Goal: Information Seeking & Learning: Find specific page/section

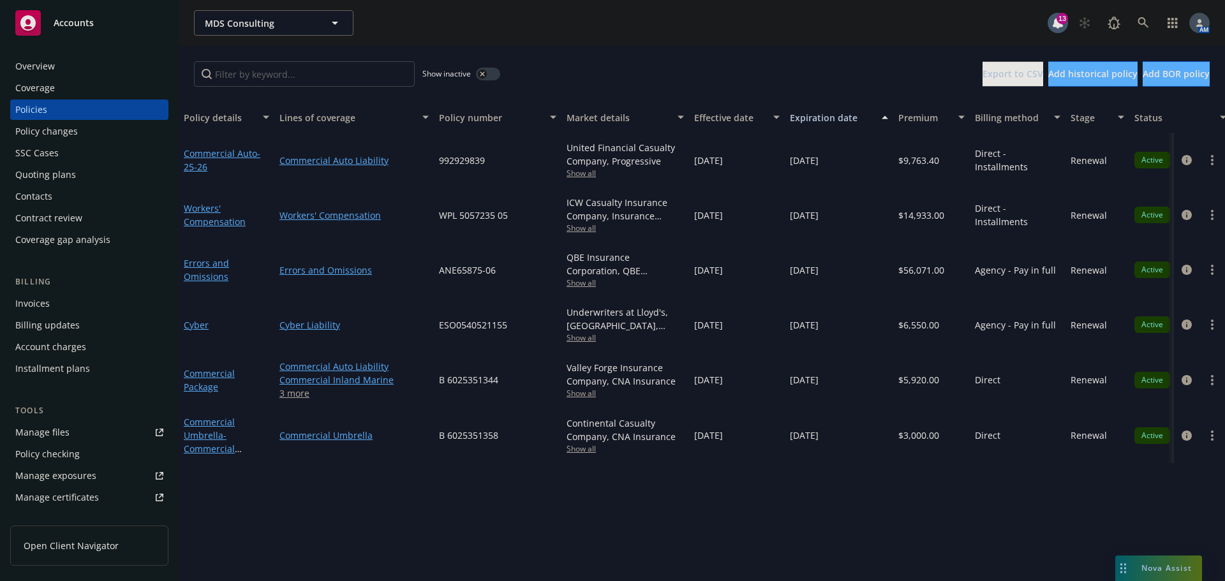
click at [1154, 561] on div "Nova Assist" at bounding box center [1158, 569] width 87 height 26
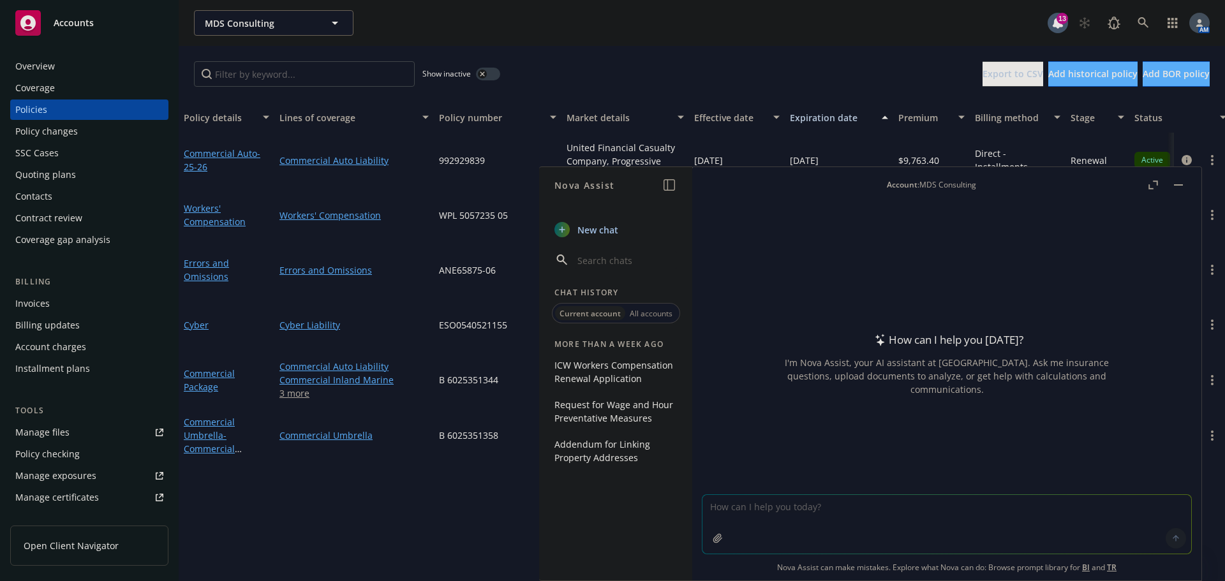
click at [716, 536] on icon "button" at bounding box center [717, 538] width 8 height 8
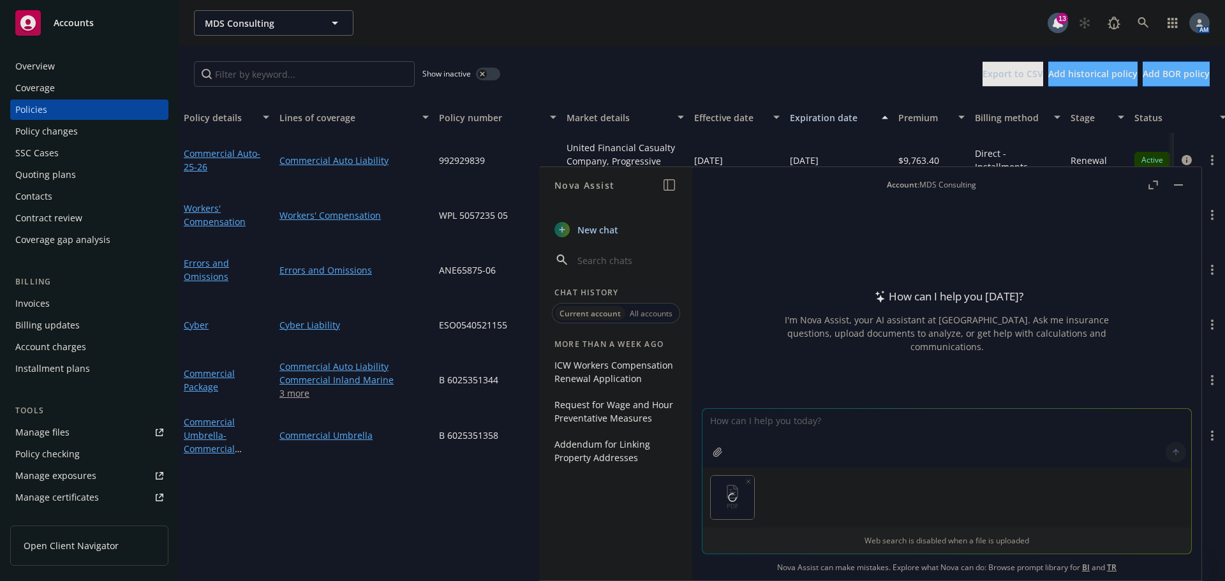
click at [713, 452] on icon "button" at bounding box center [717, 452] width 8 height 8
click at [773, 426] on textarea at bounding box center [946, 438] width 489 height 59
type textarea "Can you explain why the premium in the 2025-2026 Umbrella policy is higher than…"
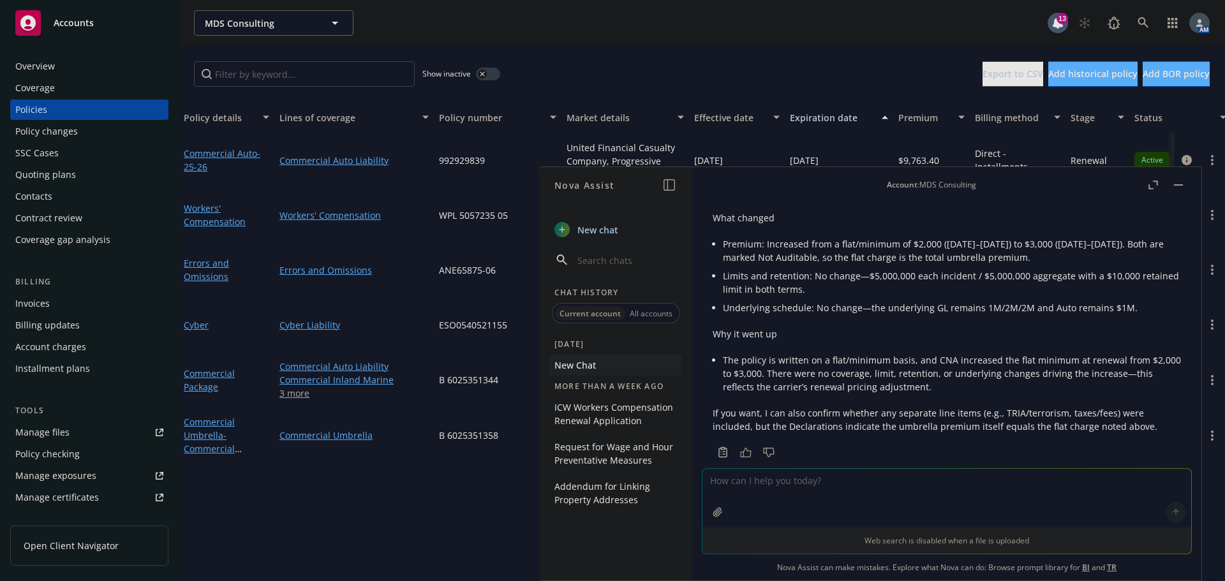
scroll to position [144, 0]
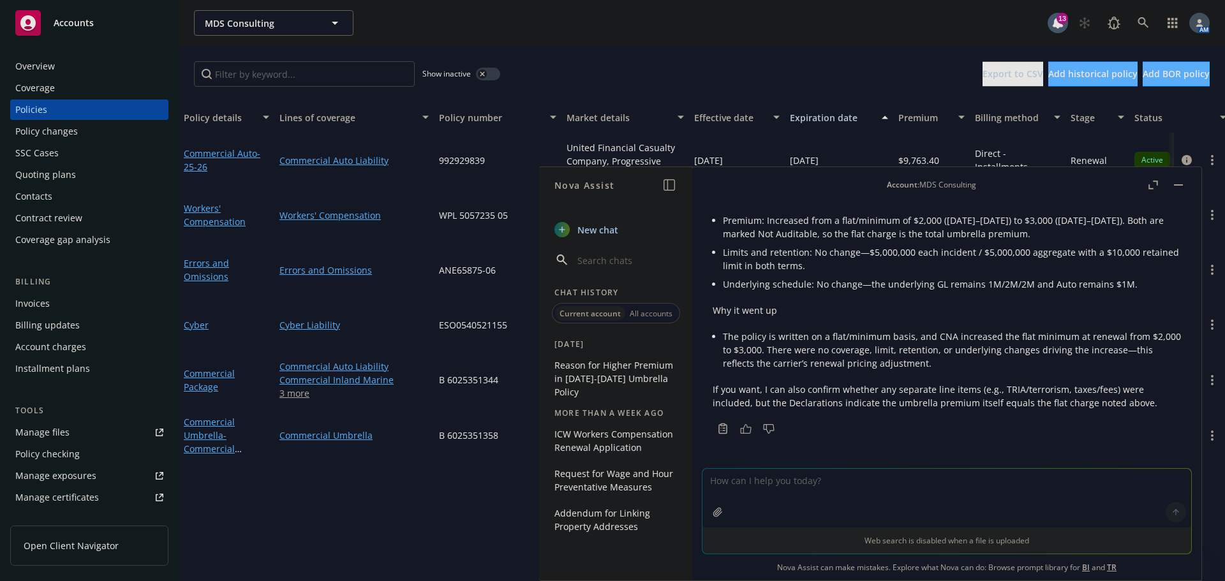
click at [1172, 189] on button "button" at bounding box center [1178, 184] width 15 height 15
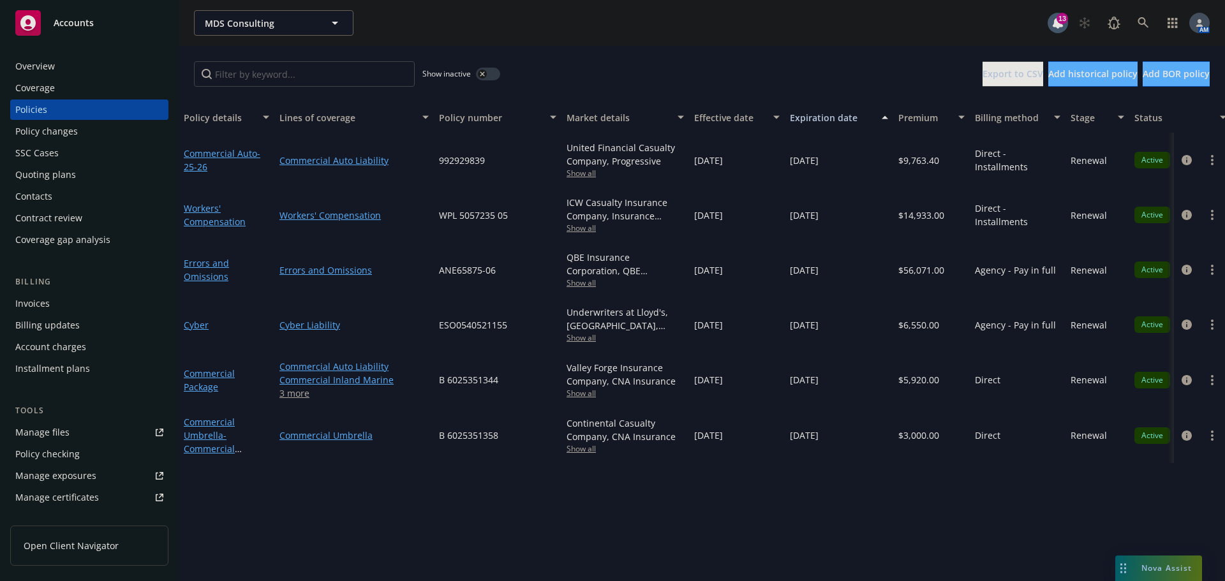
click at [1156, 572] on span "Nova Assist" at bounding box center [1166, 568] width 50 height 11
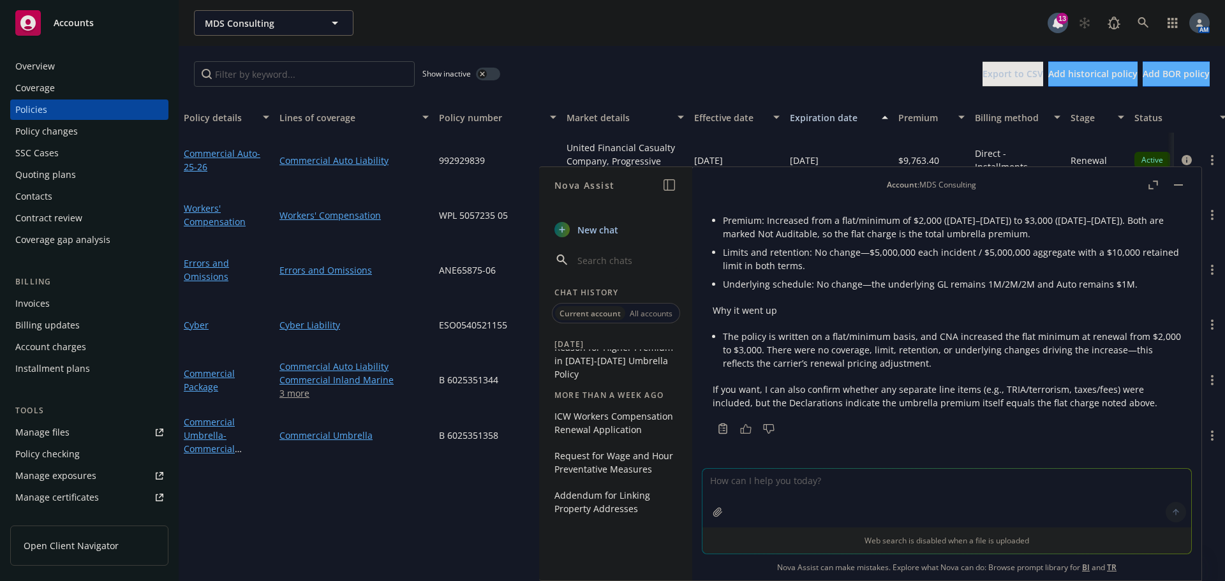
scroll to position [0, 0]
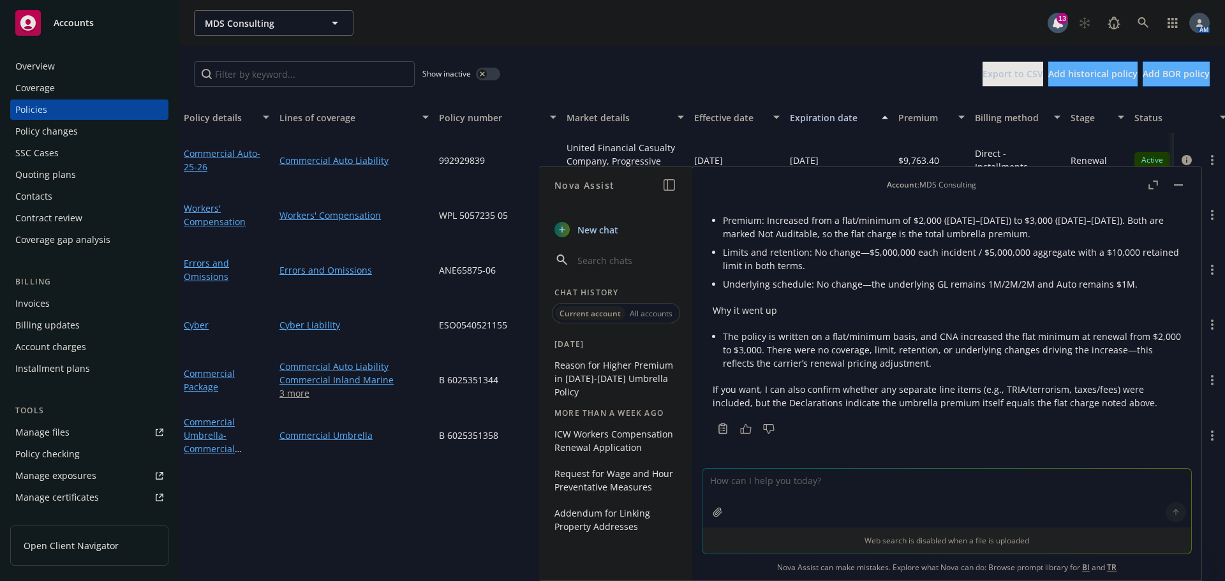
click at [617, 229] on span "New chat" at bounding box center [596, 229] width 43 height 13
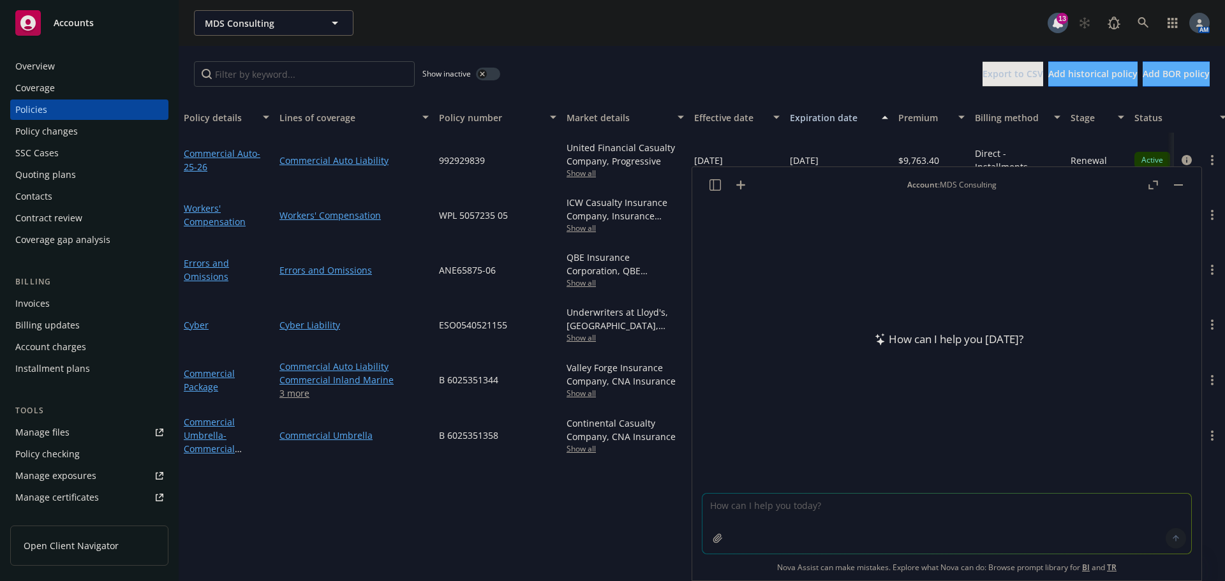
click at [792, 507] on textarea at bounding box center [946, 524] width 489 height 60
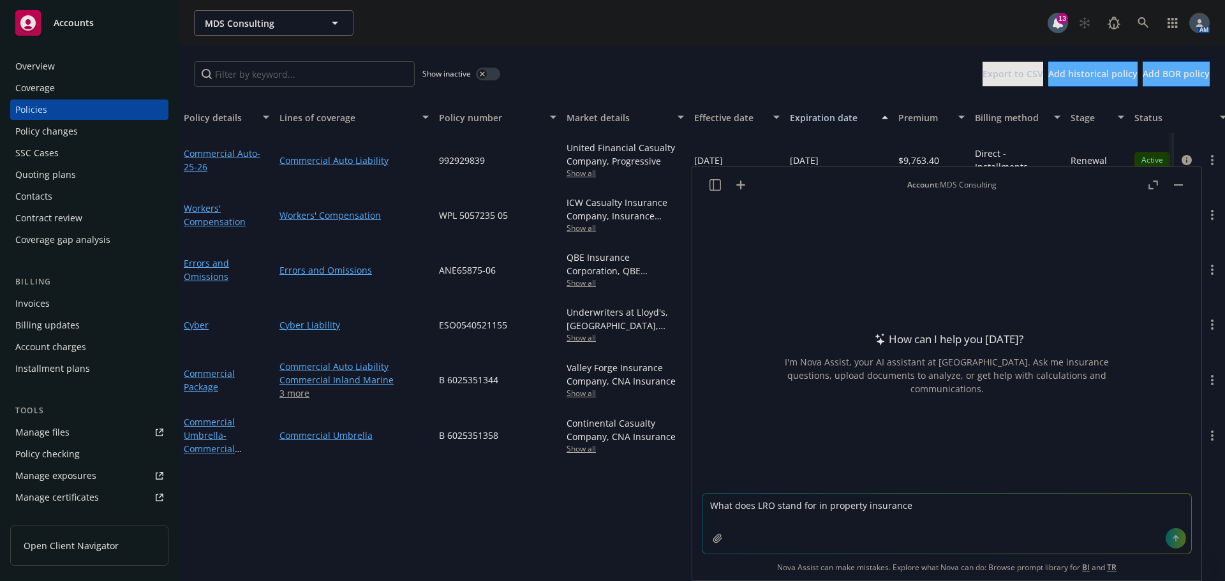
type textarea "What does LRO stand for in property insurance?"
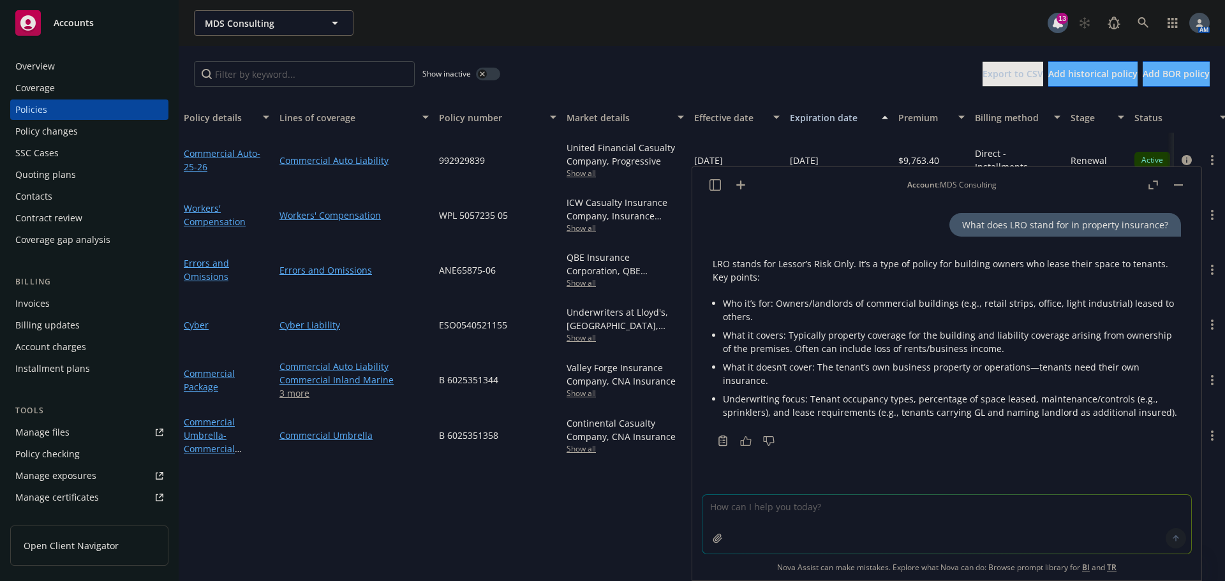
drag, startPoint x: 1177, startPoint y: 184, endPoint x: 1084, endPoint y: 283, distance: 134.9
click at [1177, 184] on rect "button" at bounding box center [1178, 184] width 9 height 1
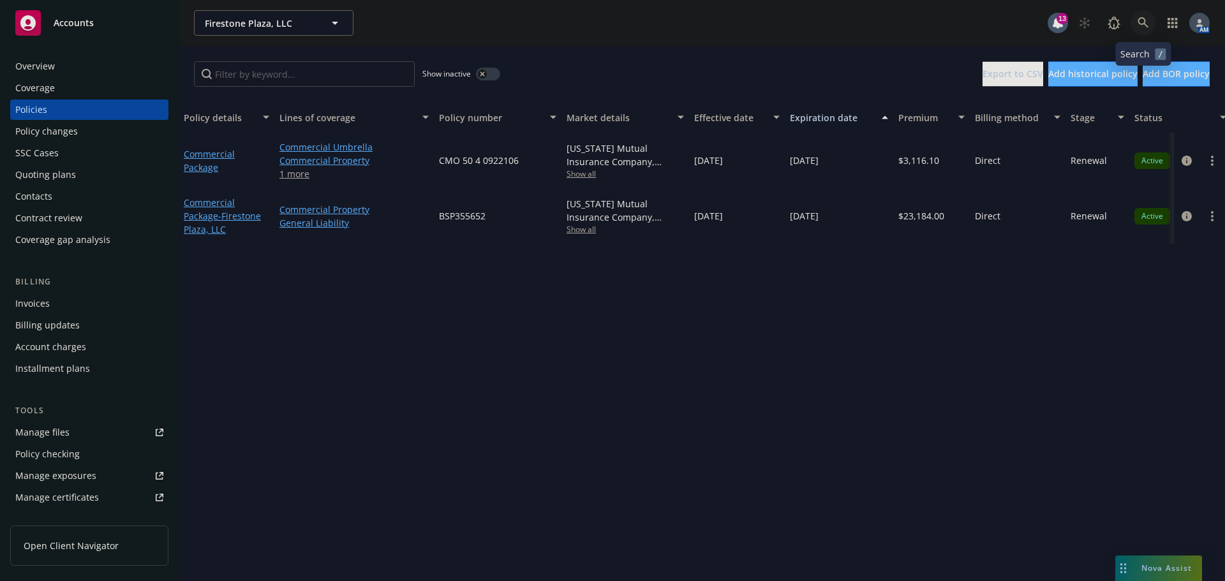
click at [1137, 24] on icon at bounding box center [1142, 22] width 11 height 11
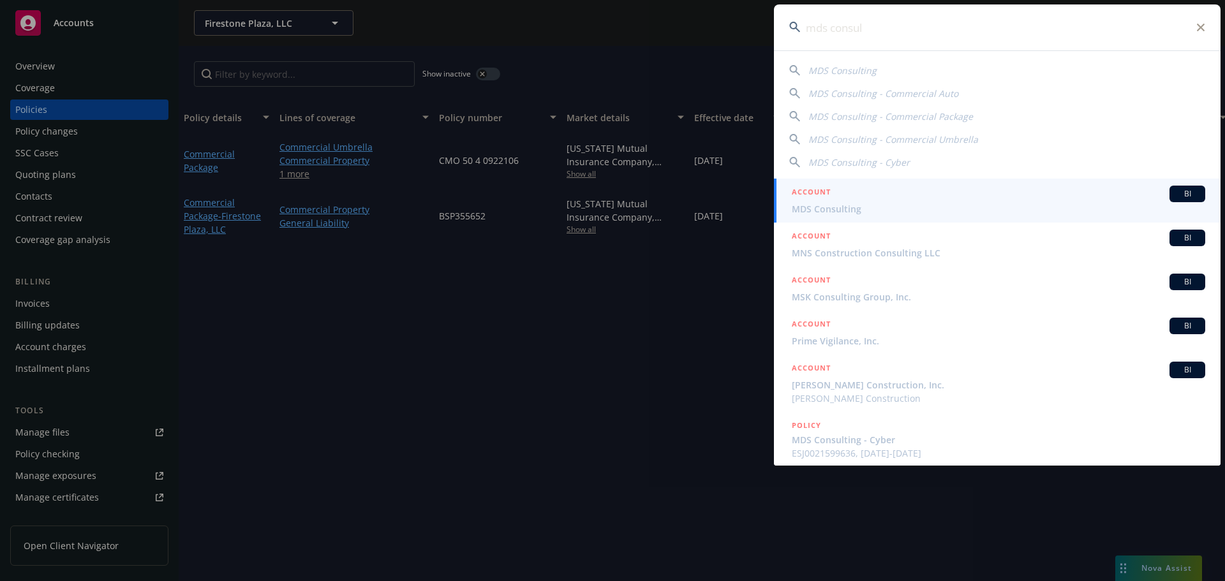
type input "mds consul"
click at [839, 203] on span "MDS Consulting" at bounding box center [998, 208] width 413 height 13
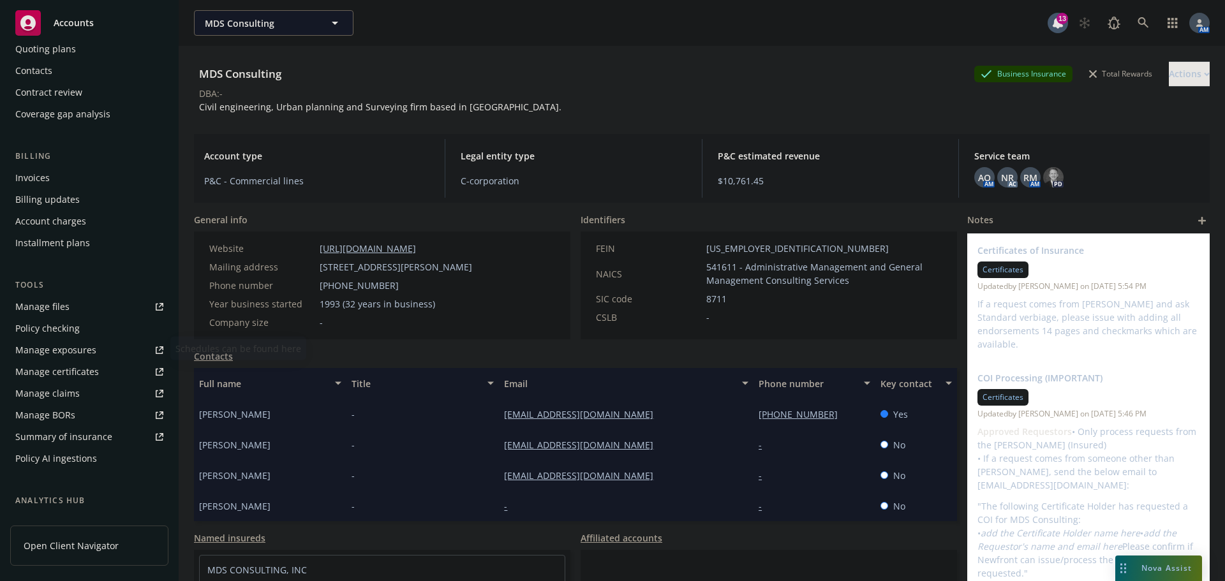
scroll to position [128, 0]
click at [55, 303] on div "Manage files" at bounding box center [42, 305] width 54 height 20
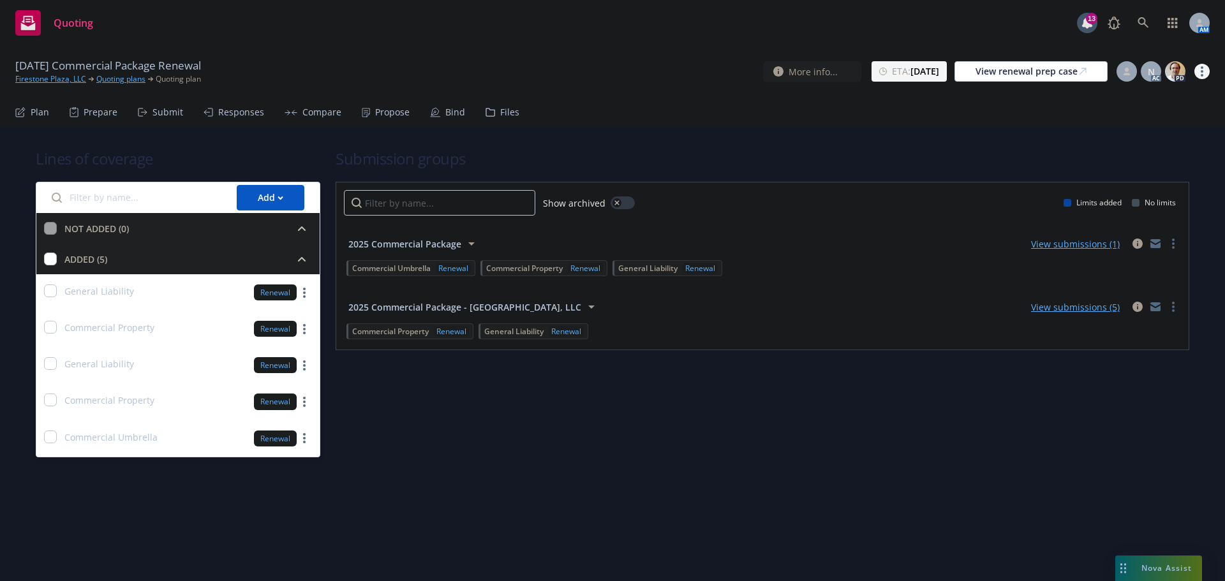
click at [1203, 75] on link "more" at bounding box center [1201, 71] width 15 height 15
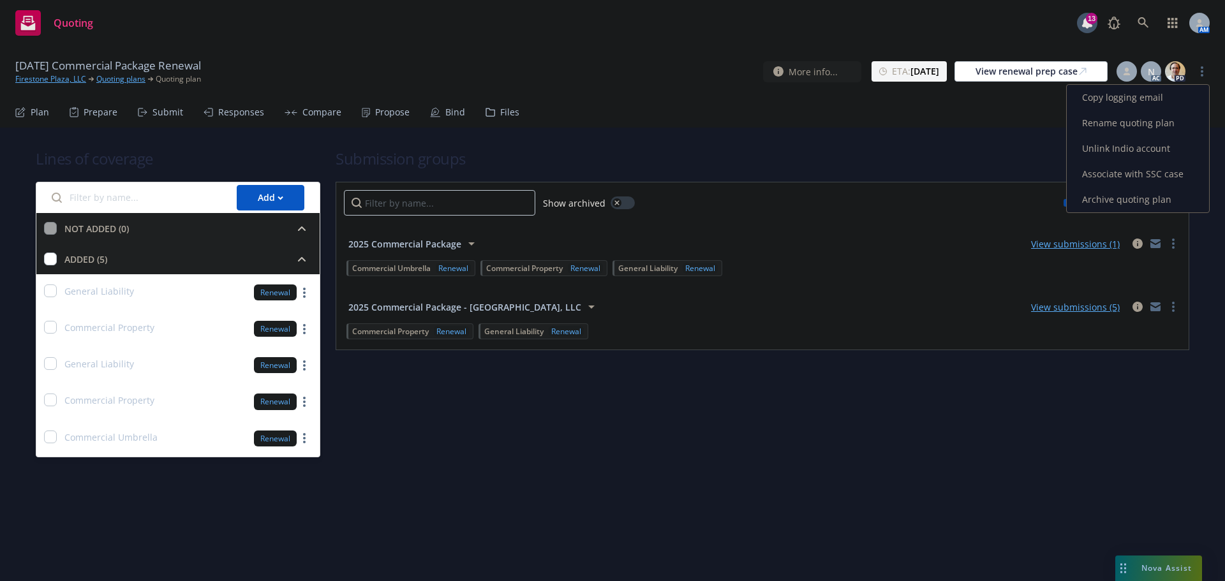
click at [1118, 200] on link "Archive quoting plan" at bounding box center [1138, 200] width 142 height 26
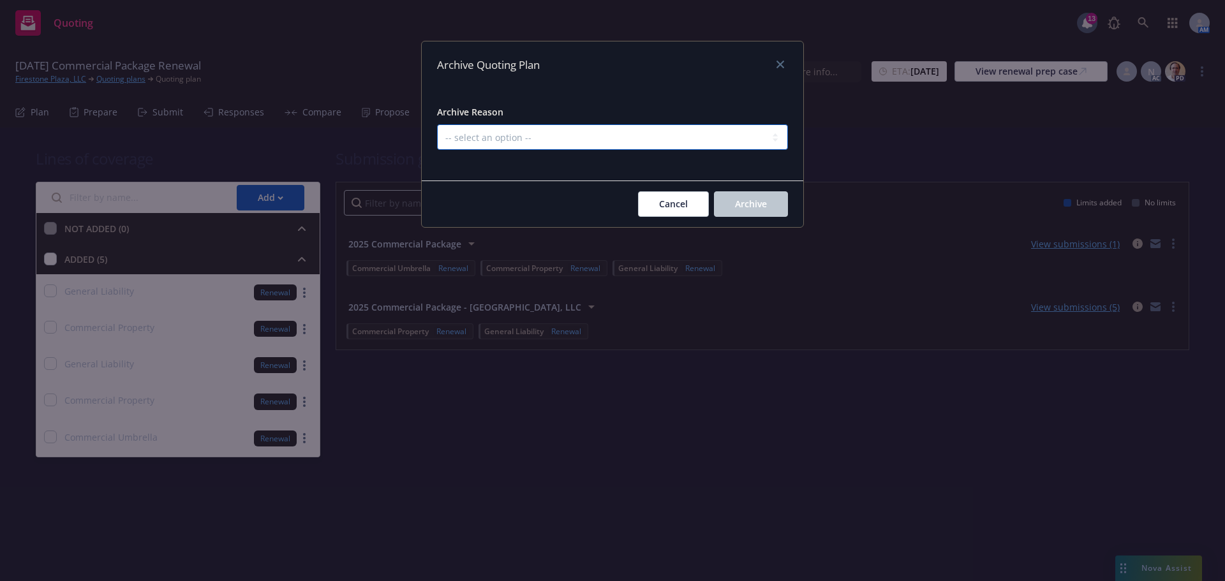
click at [677, 145] on select "-- select an option -- All policies in this renewal plan are auto-renewed Creat…" at bounding box center [612, 137] width 351 height 26
select select "ARCHIVED_RENEWAL_POLICY_AUTO_RENEWED"
click at [437, 124] on select "-- select an option -- All policies in this renewal plan are auto-renewed Creat…" at bounding box center [612, 137] width 351 height 26
click at [758, 207] on span "Archive" at bounding box center [751, 204] width 32 height 12
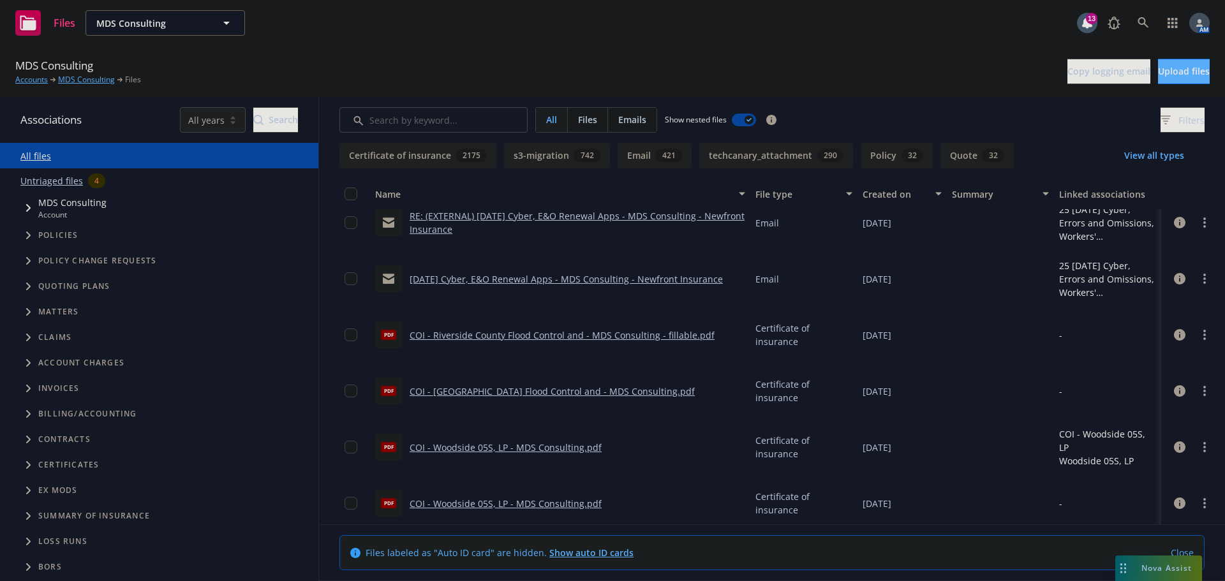
scroll to position [5295, 0]
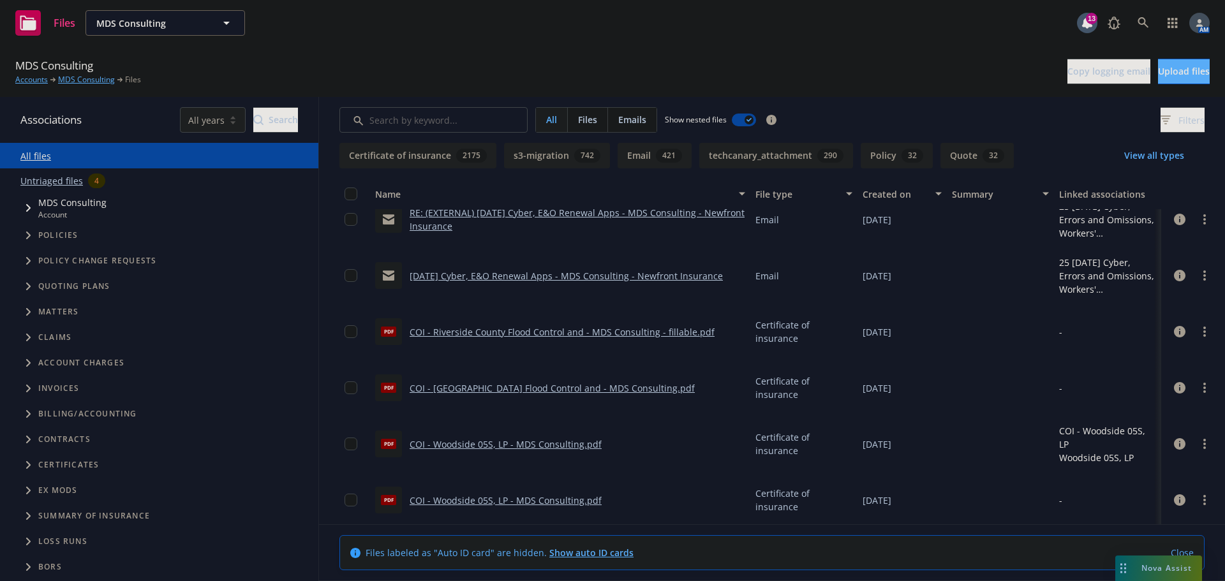
click at [1155, 161] on button "View all types" at bounding box center [1154, 156] width 101 height 26
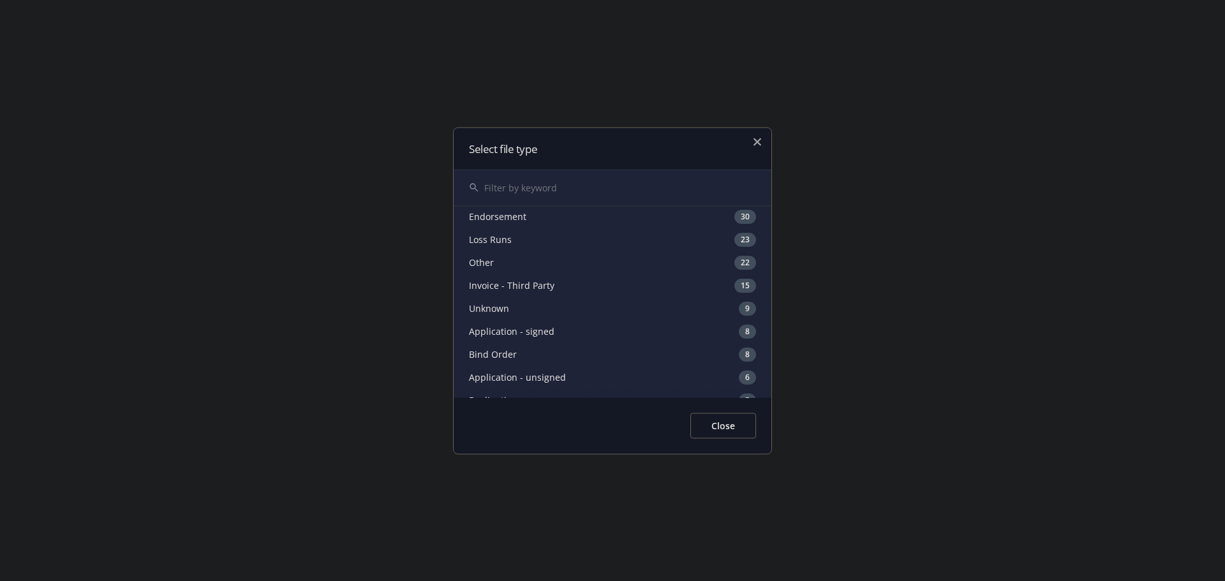
scroll to position [128, 0]
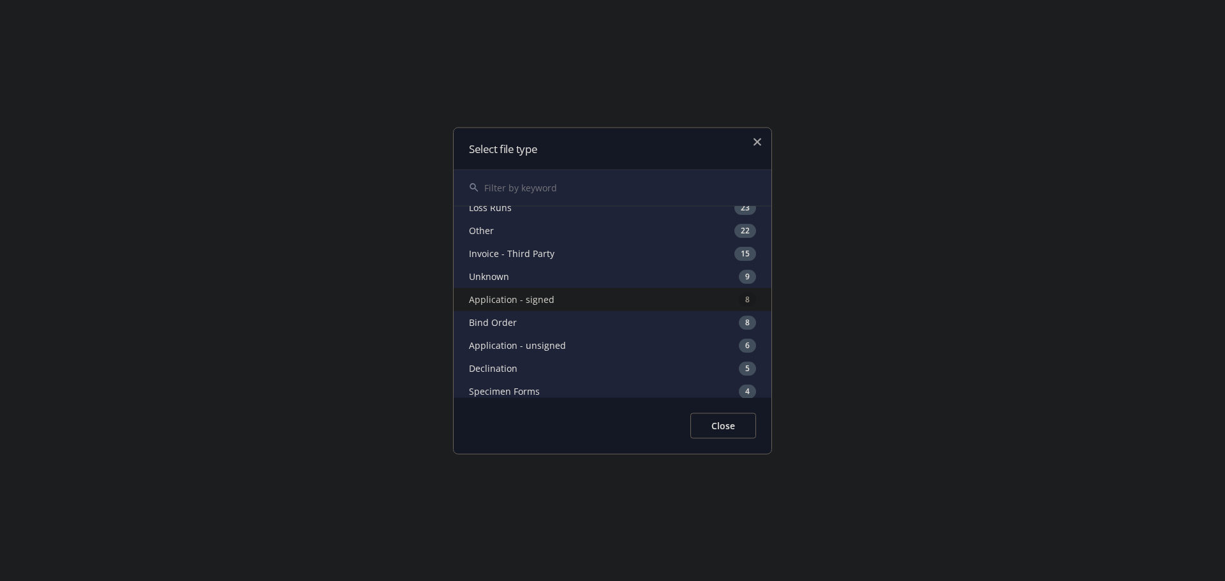
click at [550, 300] on div "Application - signed 8" at bounding box center [613, 299] width 318 height 23
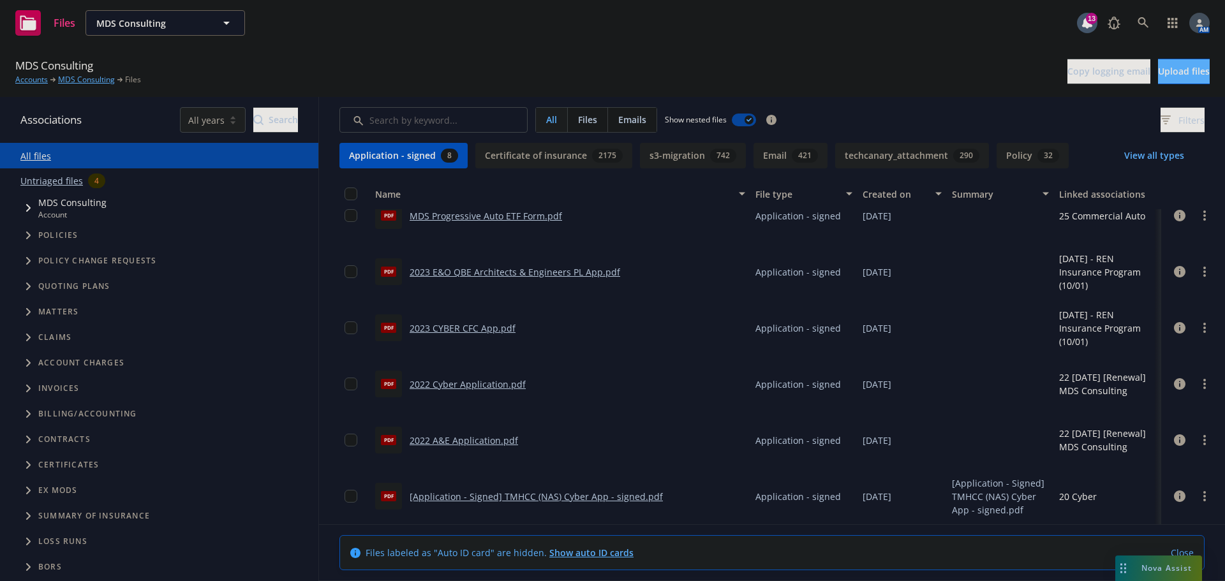
scroll to position [0, 0]
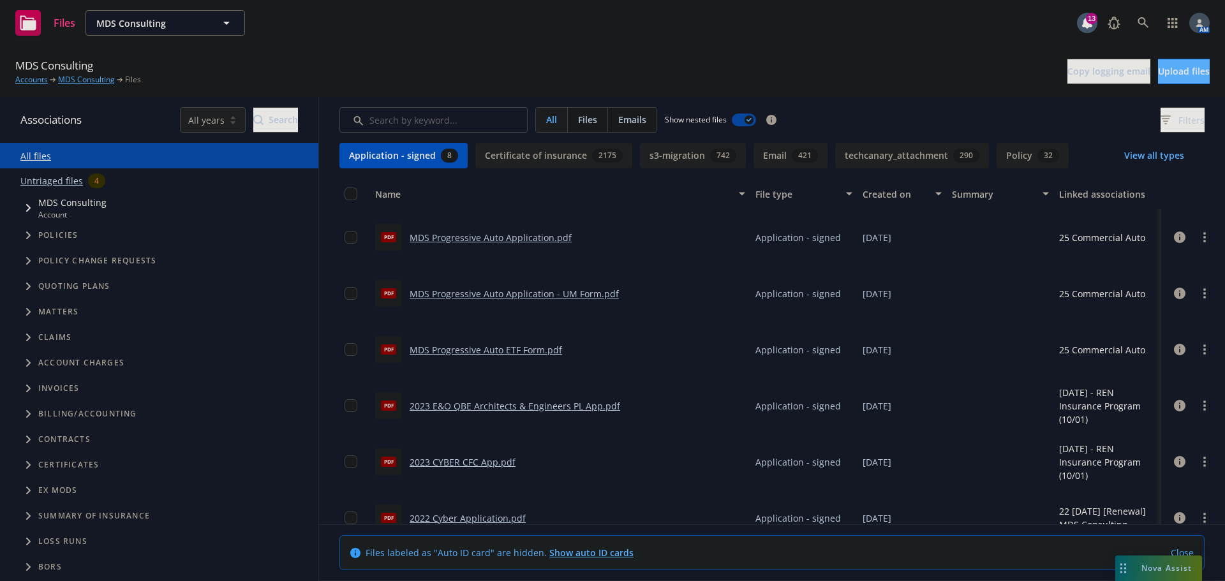
click at [448, 236] on link "MDS Progressive Auto Application.pdf" at bounding box center [491, 238] width 162 height 12
click at [468, 295] on link "MDS Progressive Auto Application - UM Form.pdf" at bounding box center [514, 294] width 209 height 12
click at [494, 411] on link "2023 E&O QBE Architects & Engineers PL App.pdf" at bounding box center [515, 406] width 211 height 12
click at [462, 464] on link "2023 CYBER CFC App.pdf" at bounding box center [463, 462] width 106 height 12
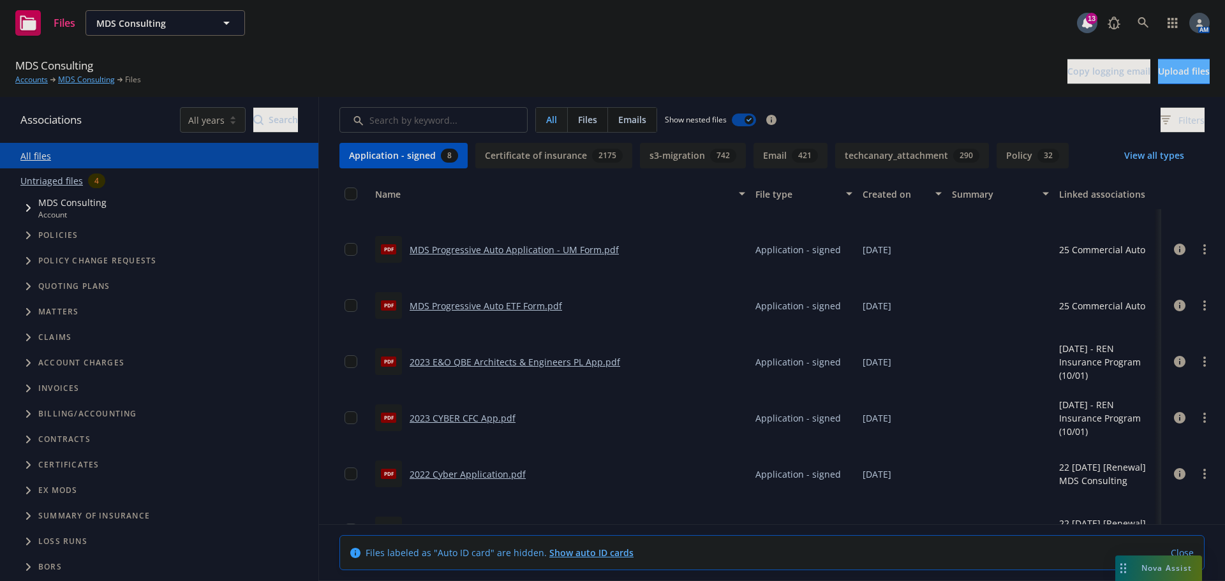
scroll to position [134, 0]
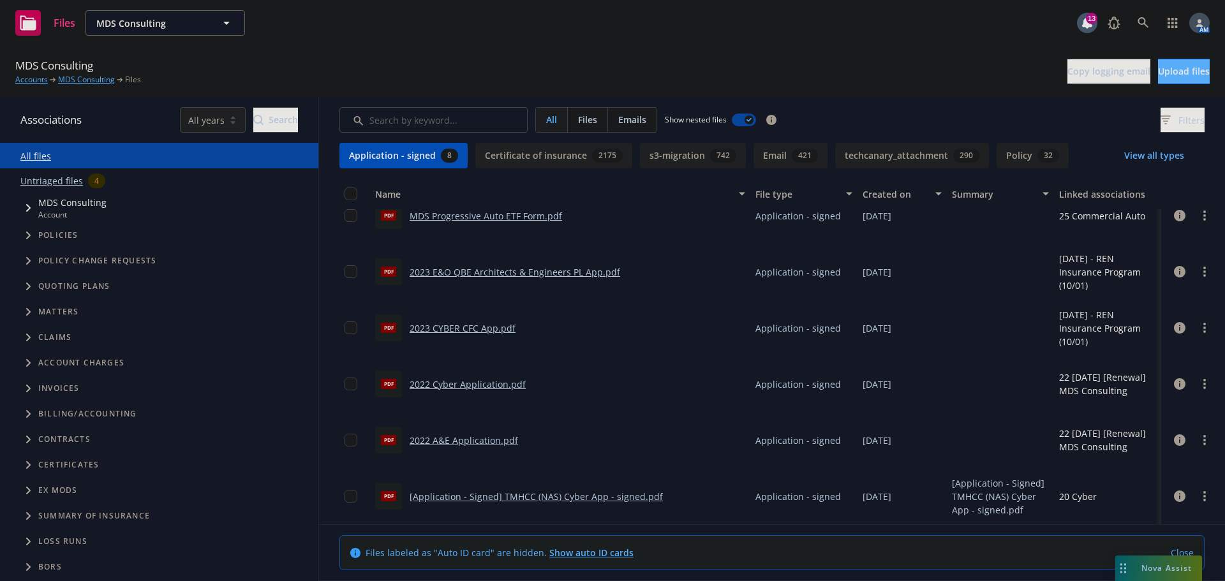
click at [458, 443] on link "2022 A&E Application.pdf" at bounding box center [464, 440] width 108 height 12
click at [515, 501] on link "[Application - Signed] TMHCC (NAS) Cyber App - signed.pdf" at bounding box center [536, 497] width 253 height 12
click at [27, 236] on icon "Tree Example" at bounding box center [28, 236] width 5 height 8
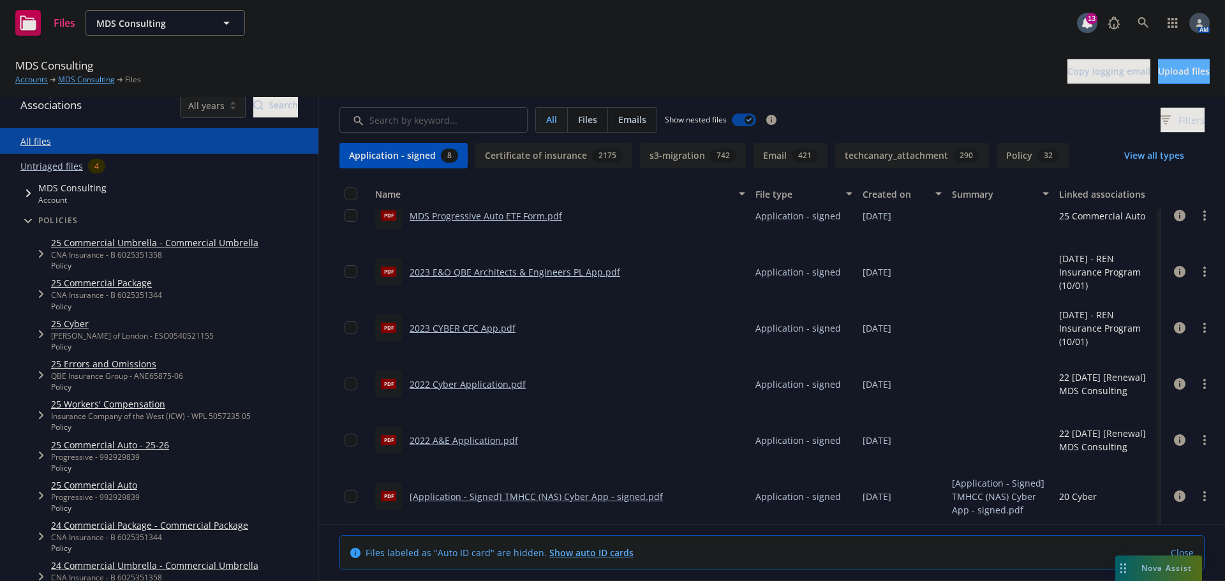
scroll to position [0, 0]
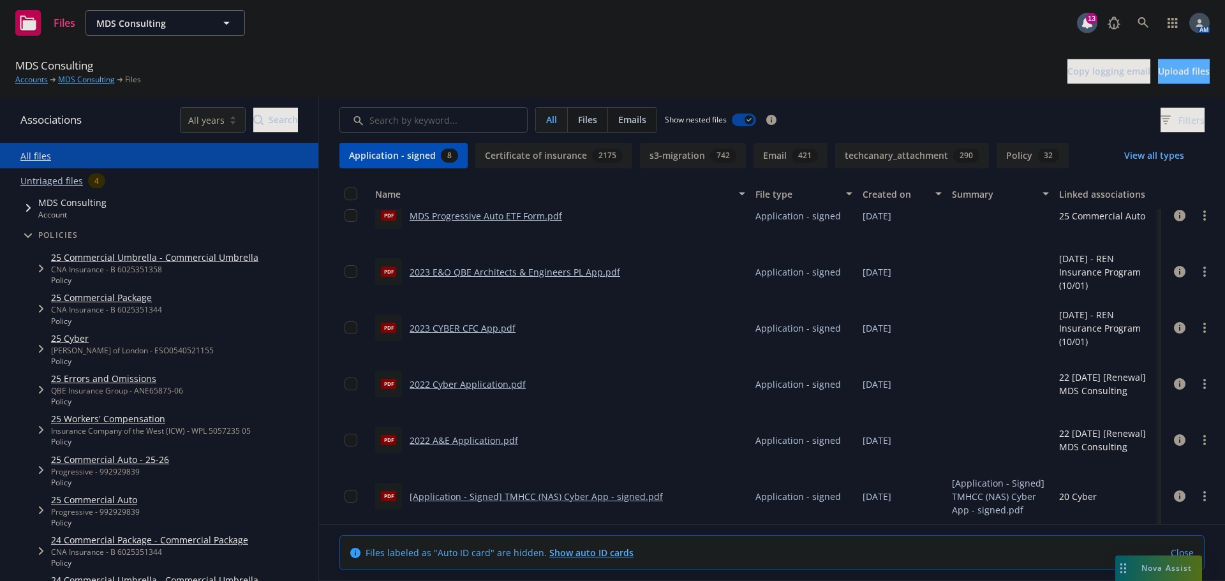
click at [66, 376] on link "25 Errors and Omissions" at bounding box center [117, 378] width 132 height 13
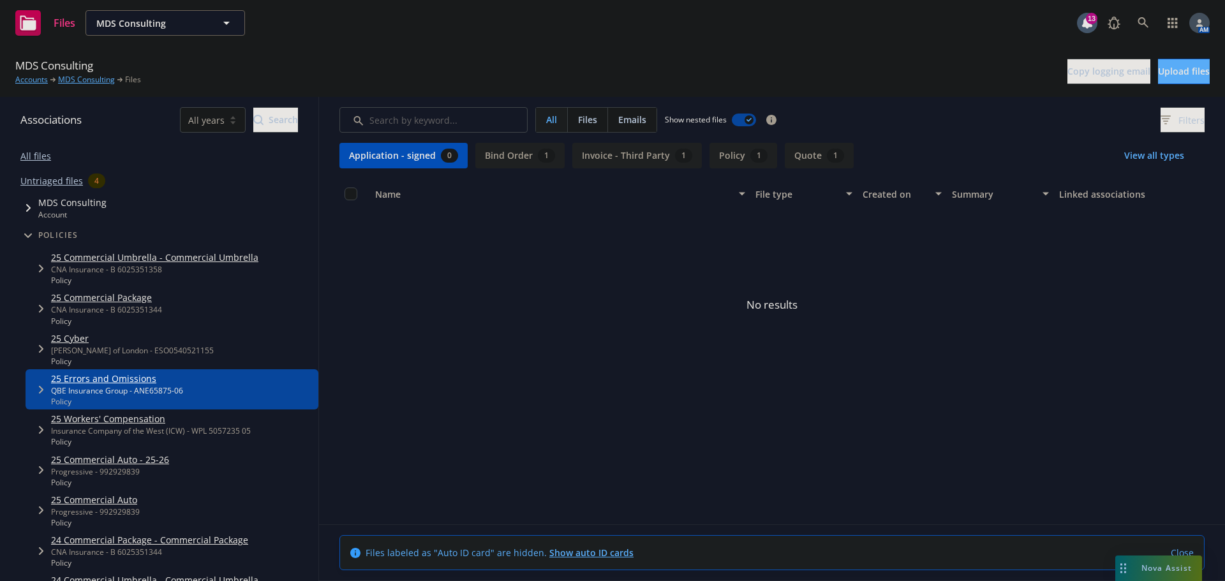
click at [40, 388] on icon "Tree Example" at bounding box center [41, 390] width 5 height 8
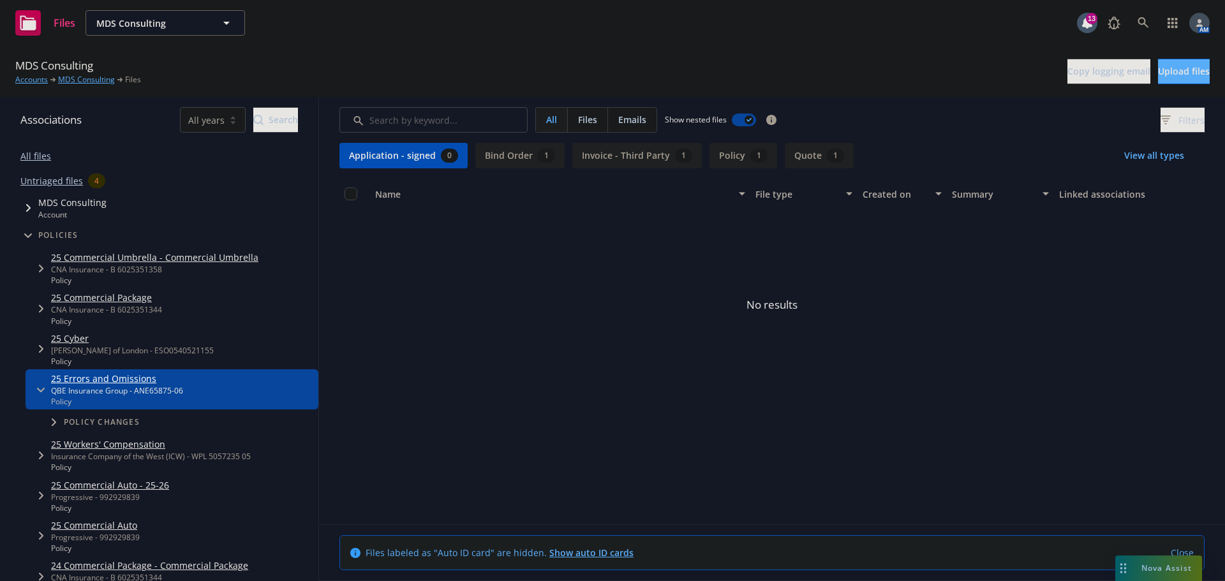
click at [50, 423] on span "Tree Example" at bounding box center [53, 422] width 20 height 20
click at [112, 444] on link "25 Errors and Omissions" at bounding box center [125, 444] width 122 height 13
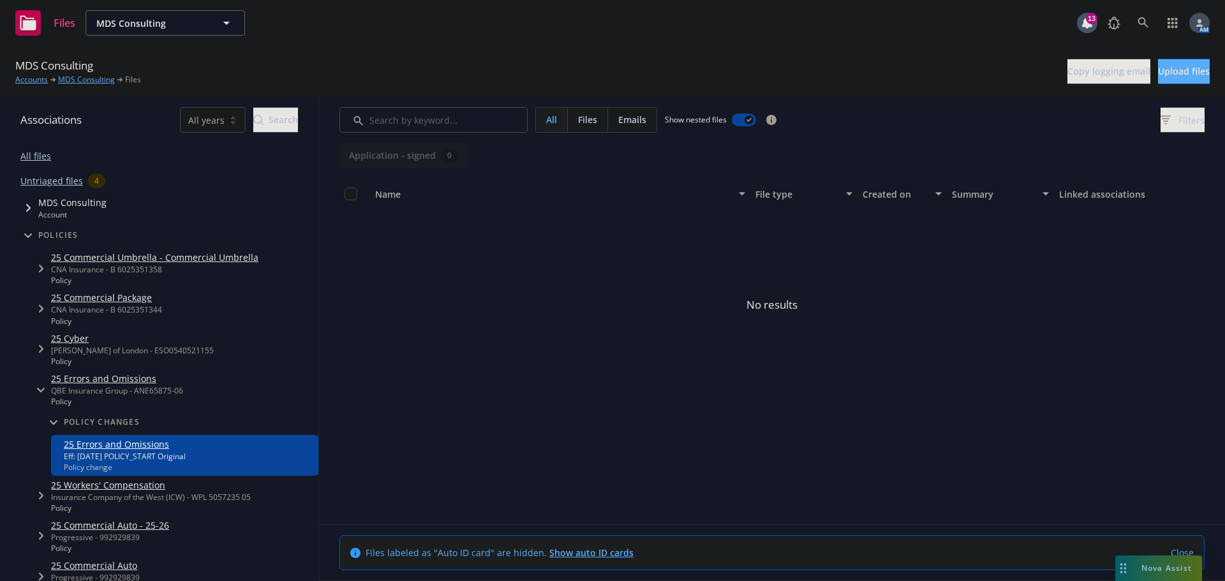
click at [41, 391] on icon "Tree Example" at bounding box center [41, 390] width 8 height 4
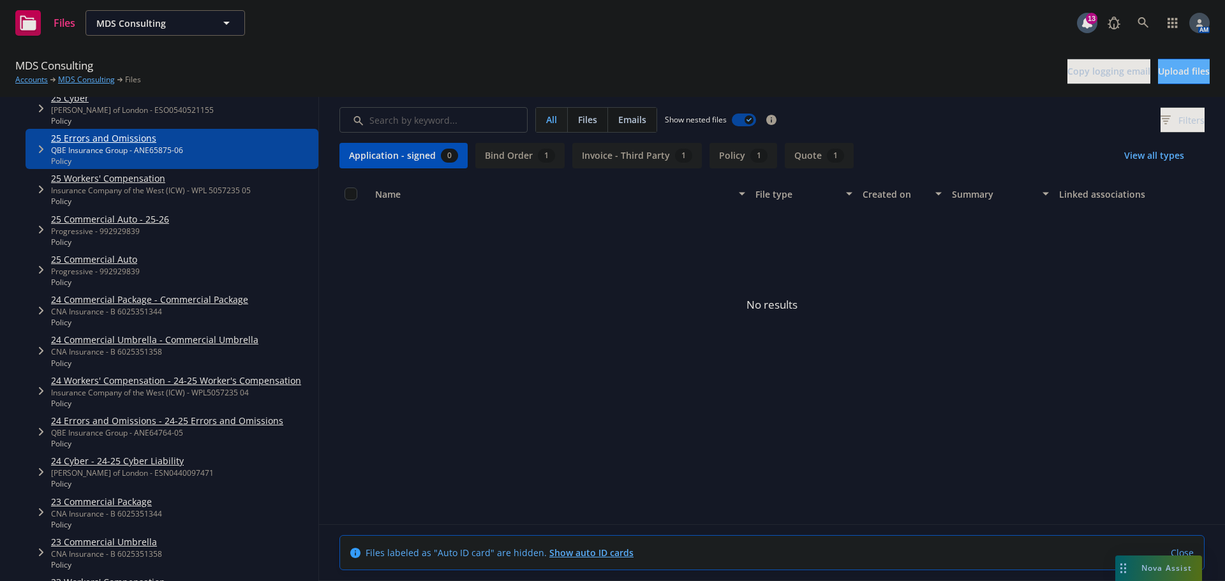
scroll to position [255, 0]
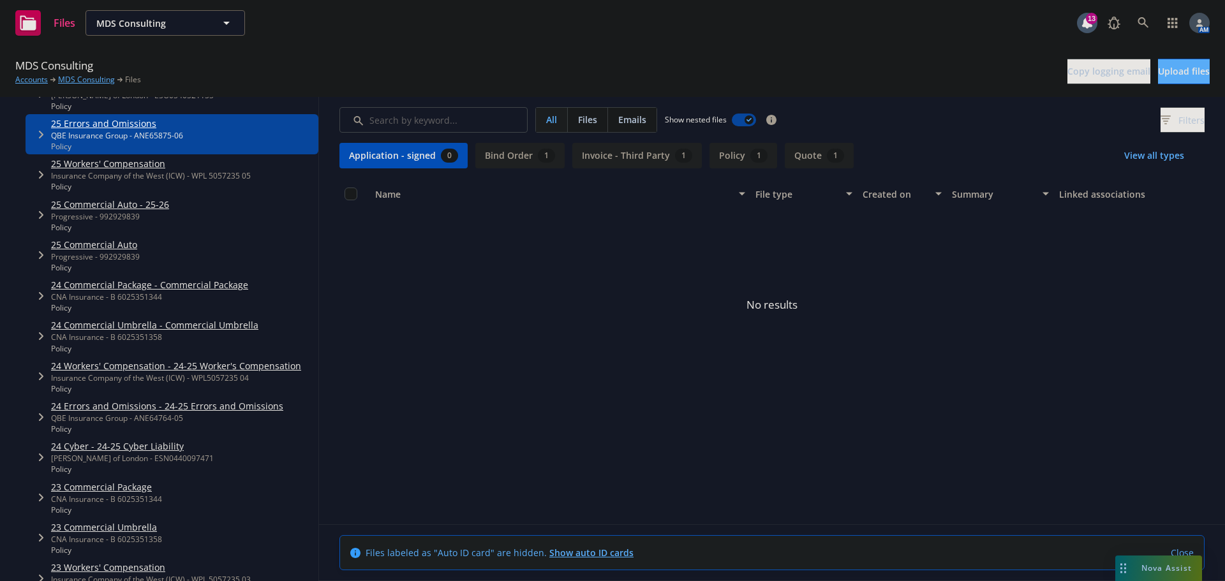
click at [73, 406] on link "24 Errors and Omissions - 24-25 Errors and Omissions" at bounding box center [167, 405] width 232 height 13
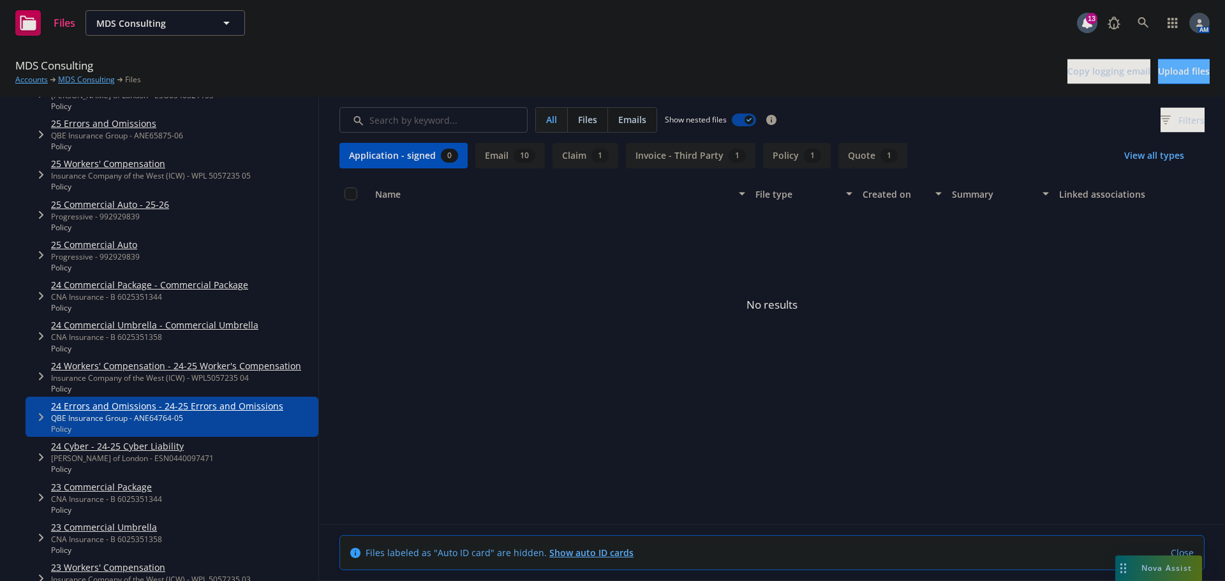
click at [38, 417] on span "Tree Example" at bounding box center [41, 417] width 20 height 20
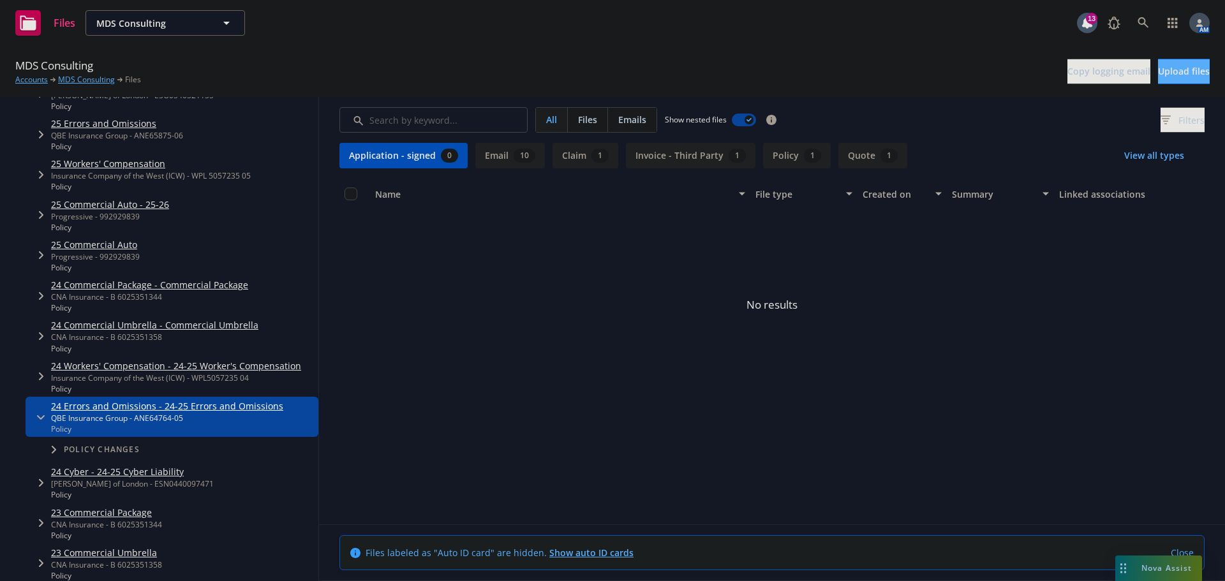
click at [50, 454] on span "Tree Example" at bounding box center [53, 450] width 20 height 20
click at [98, 475] on link "24 Errors and Omissions - 24-25 Errors and Omissions" at bounding box center [180, 471] width 232 height 13
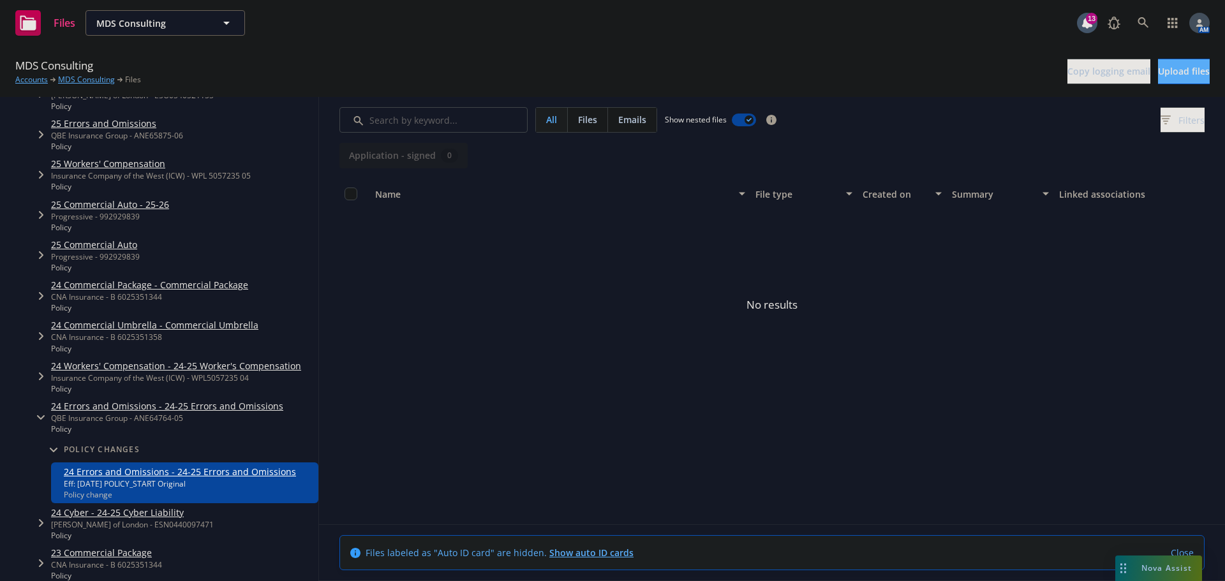
click at [40, 413] on span "Tree Example" at bounding box center [41, 417] width 20 height 20
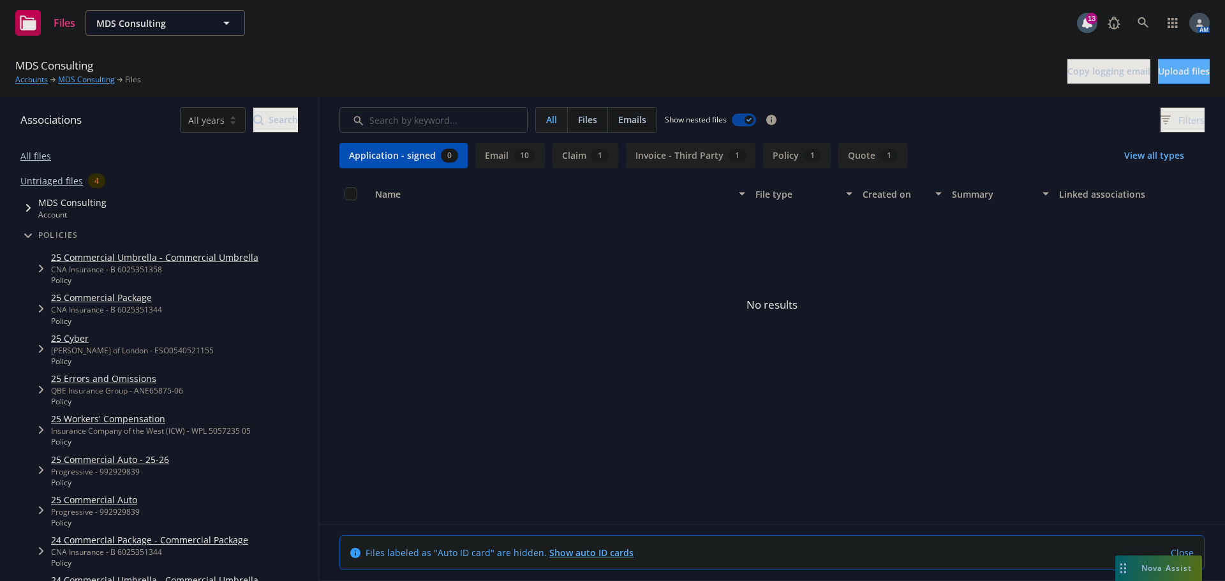
click at [31, 233] on icon "Tree Example" at bounding box center [28, 235] width 8 height 5
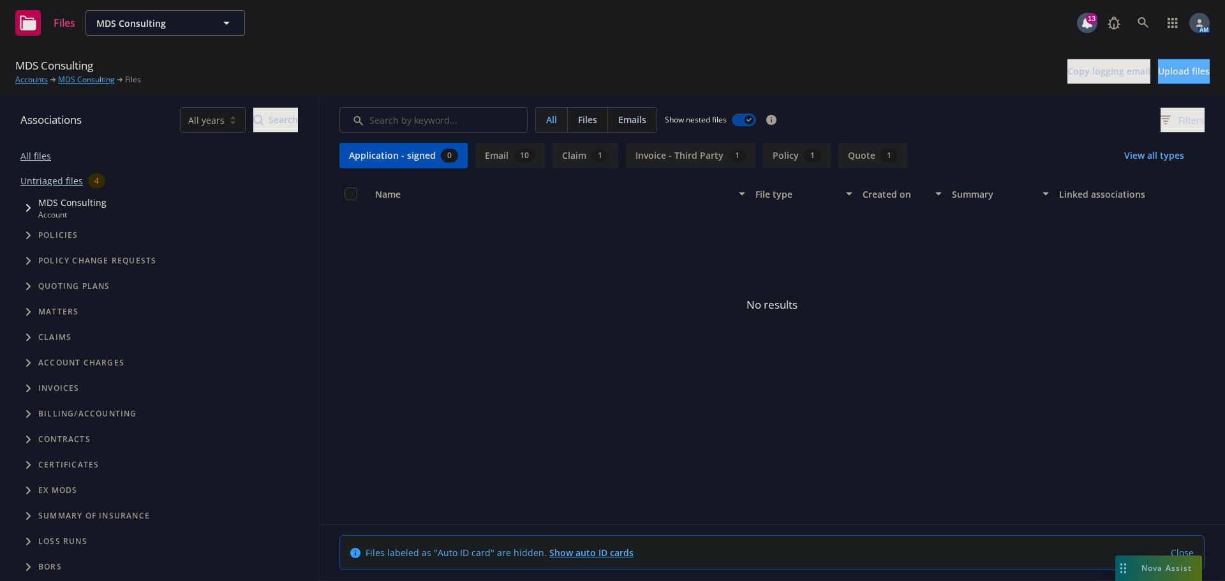
click at [26, 288] on icon "Tree Example" at bounding box center [28, 287] width 5 height 8
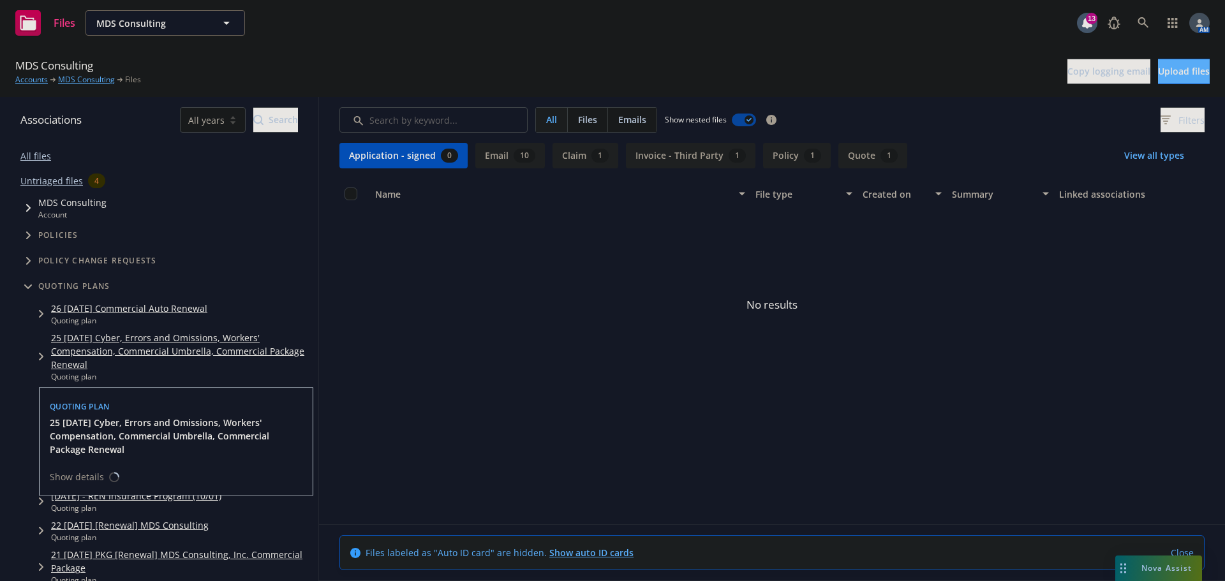
click at [152, 336] on link "25 [DATE] Cyber, Errors and Omissions, Workers' Compensation, Commercial Umbrel…" at bounding box center [182, 351] width 262 height 40
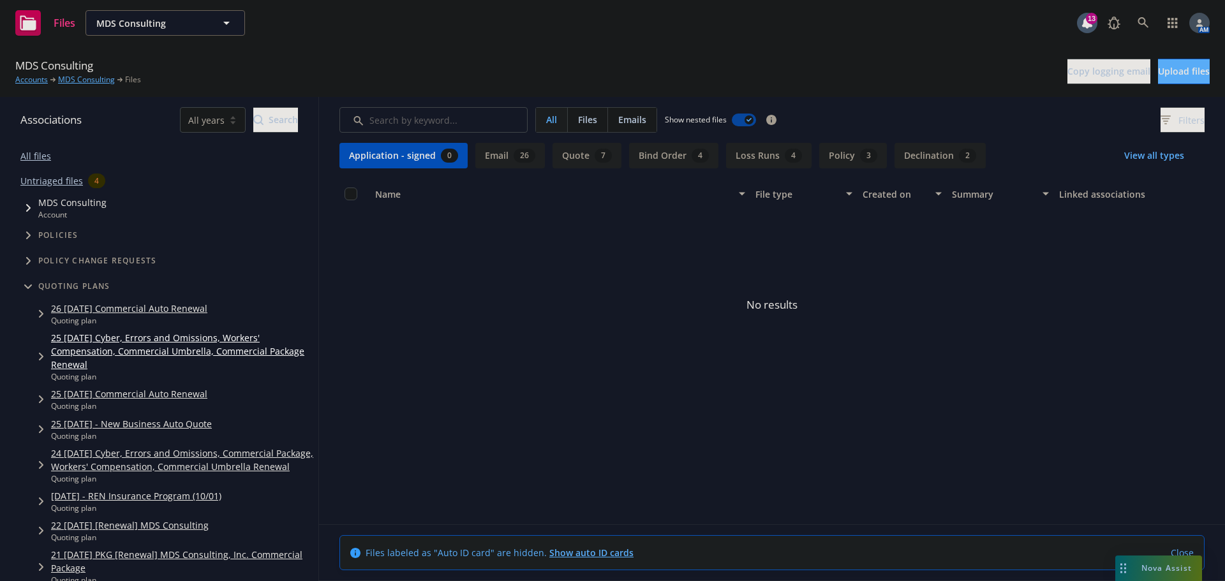
click at [38, 357] on span "Tree Example" at bounding box center [41, 356] width 20 height 20
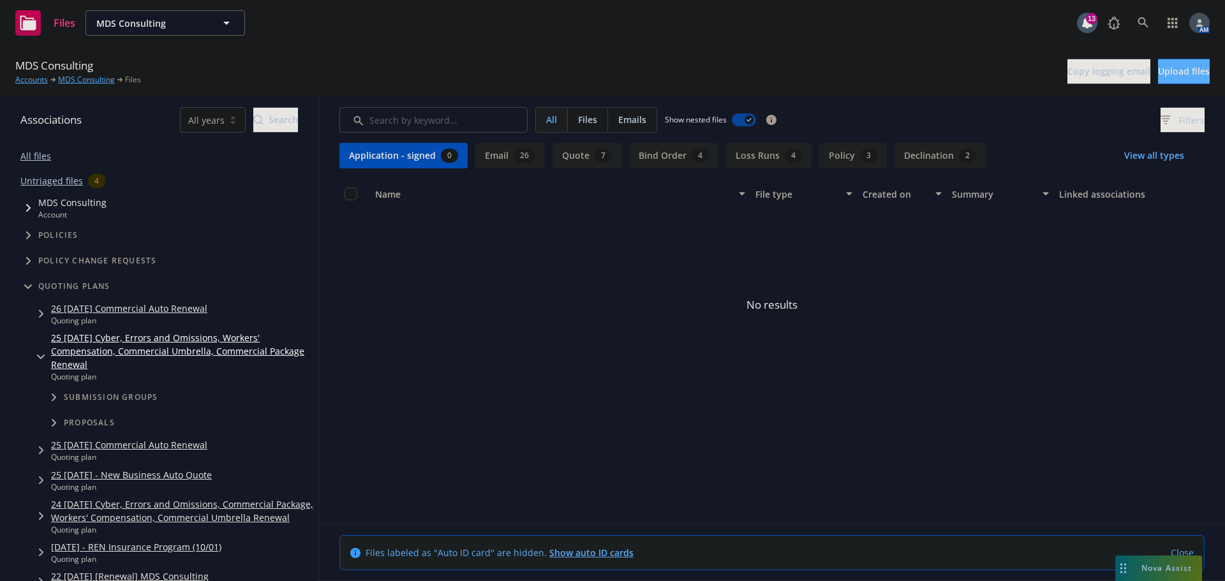
click at [55, 398] on icon "Tree Example" at bounding box center [54, 398] width 4 height 8
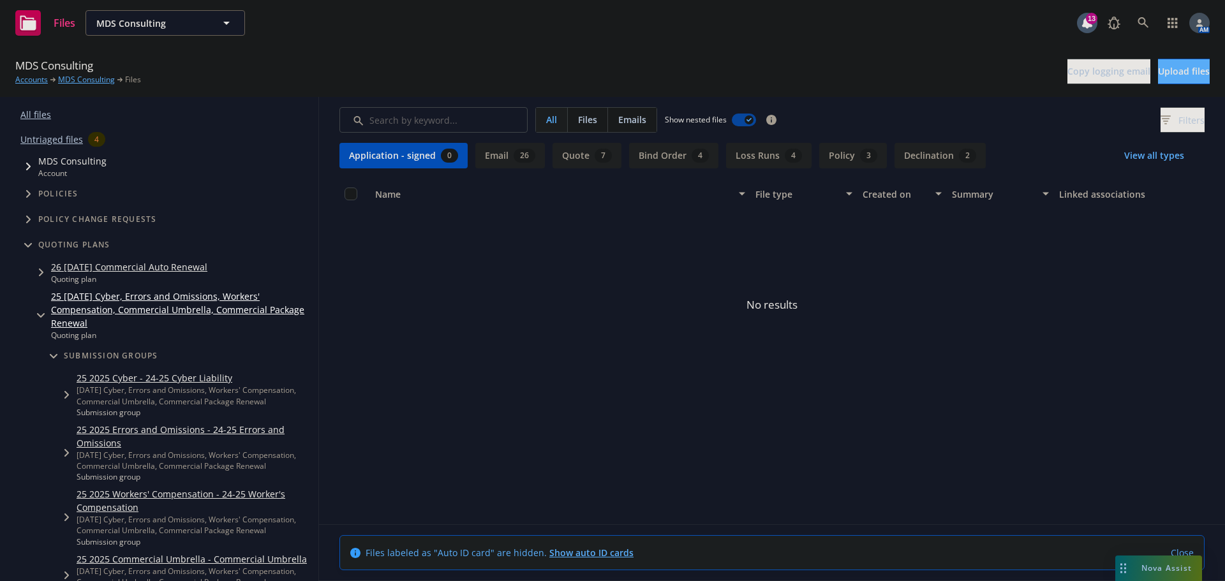
scroll to position [64, 0]
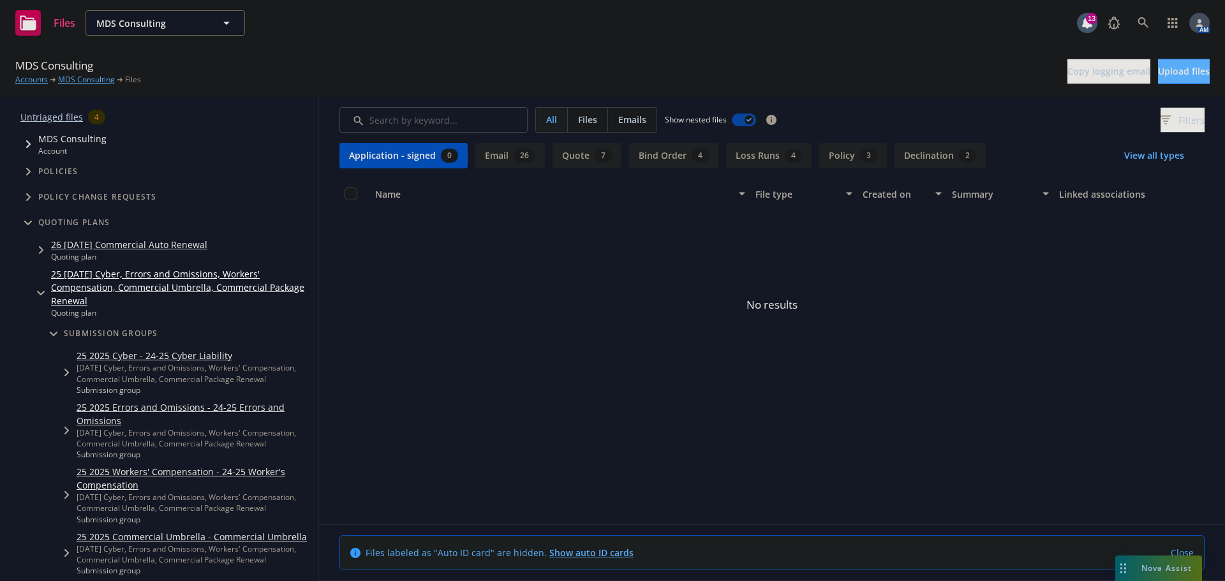
click at [145, 405] on link "25 2025 Errors and Omissions - 24-25 Errors and Omissions" at bounding box center [195, 414] width 237 height 27
